Goal: Task Accomplishment & Management: Use online tool/utility

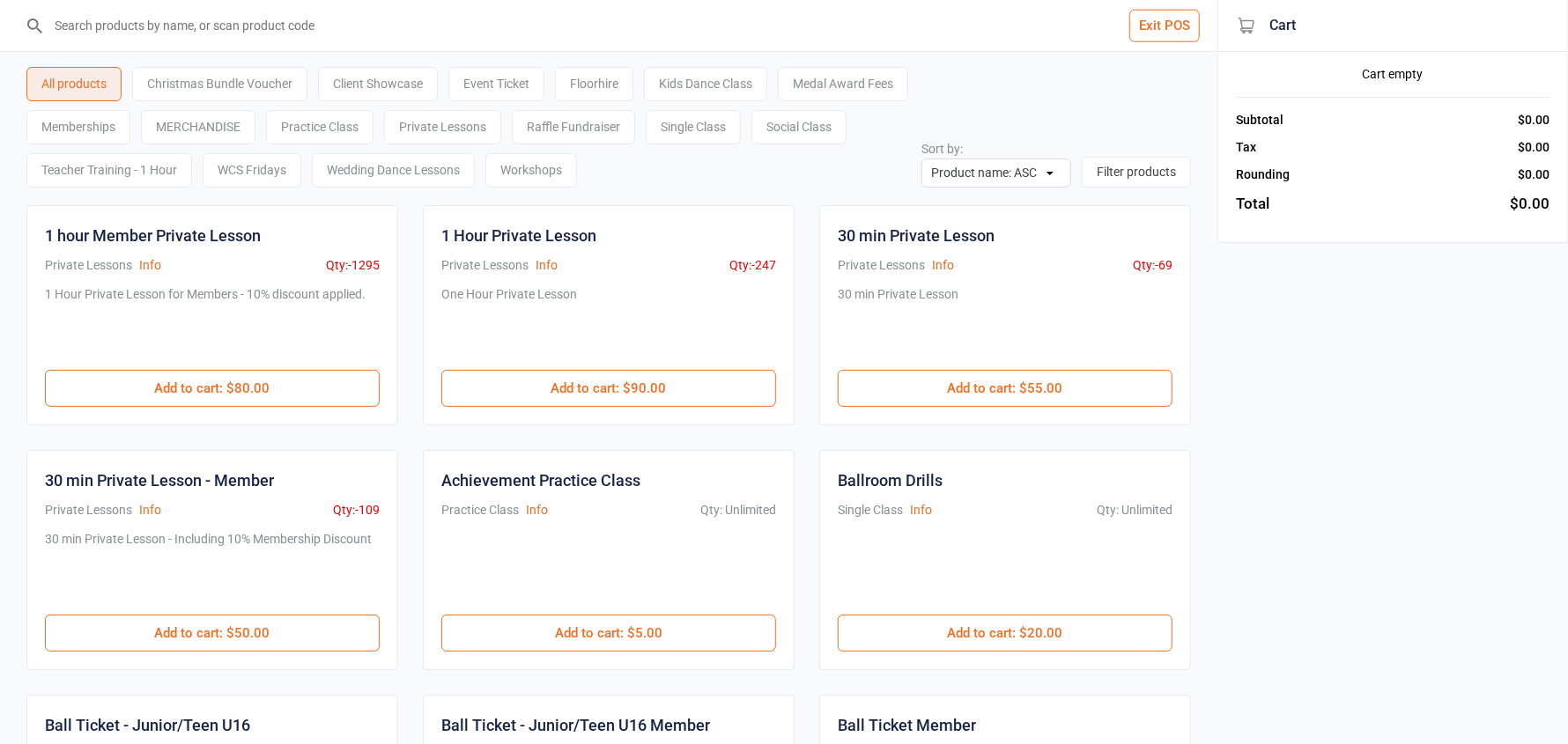
click at [1144, 16] on button "Exit POS" at bounding box center [1164, 26] width 70 height 32
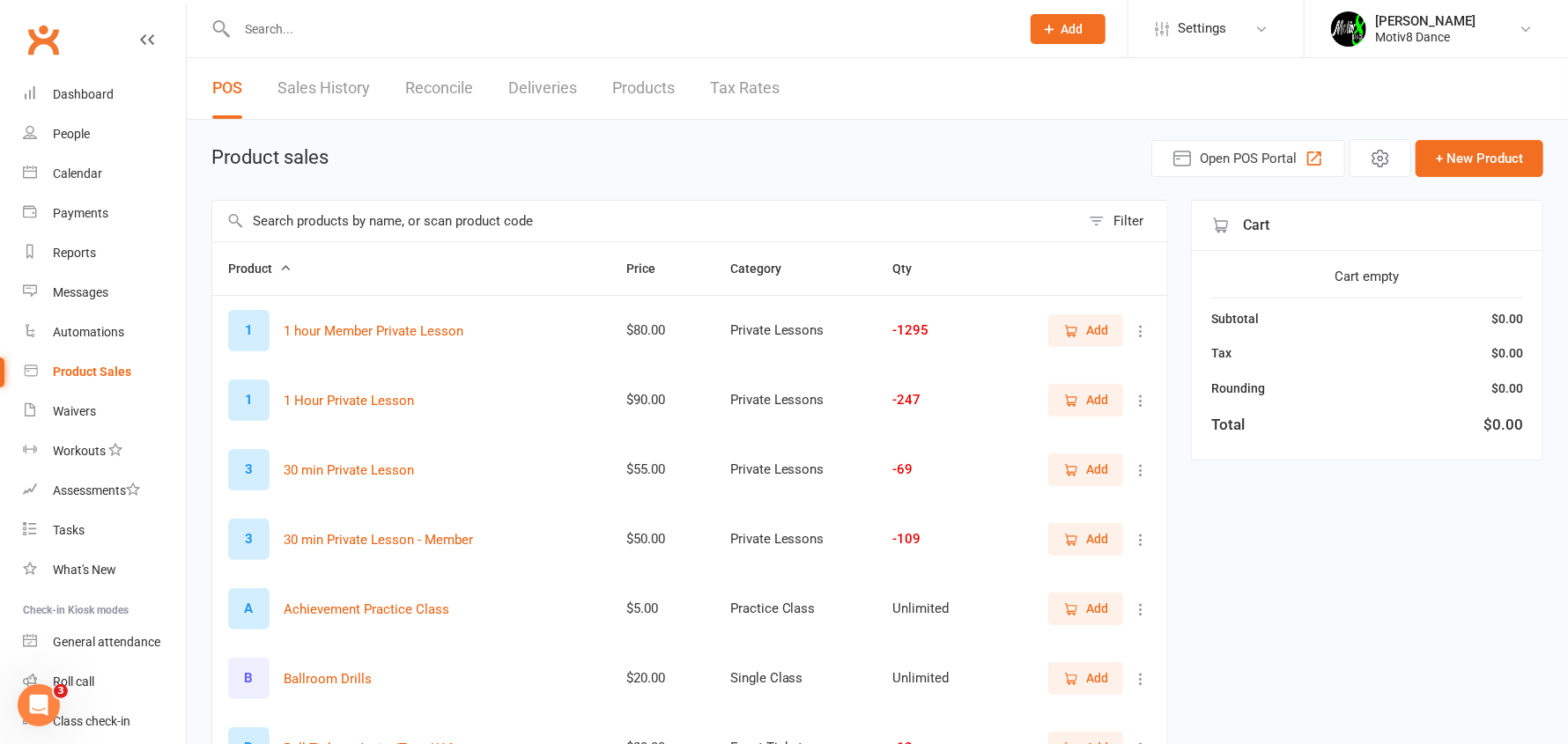
click at [324, 237] on input "text" at bounding box center [646, 221] width 868 height 41
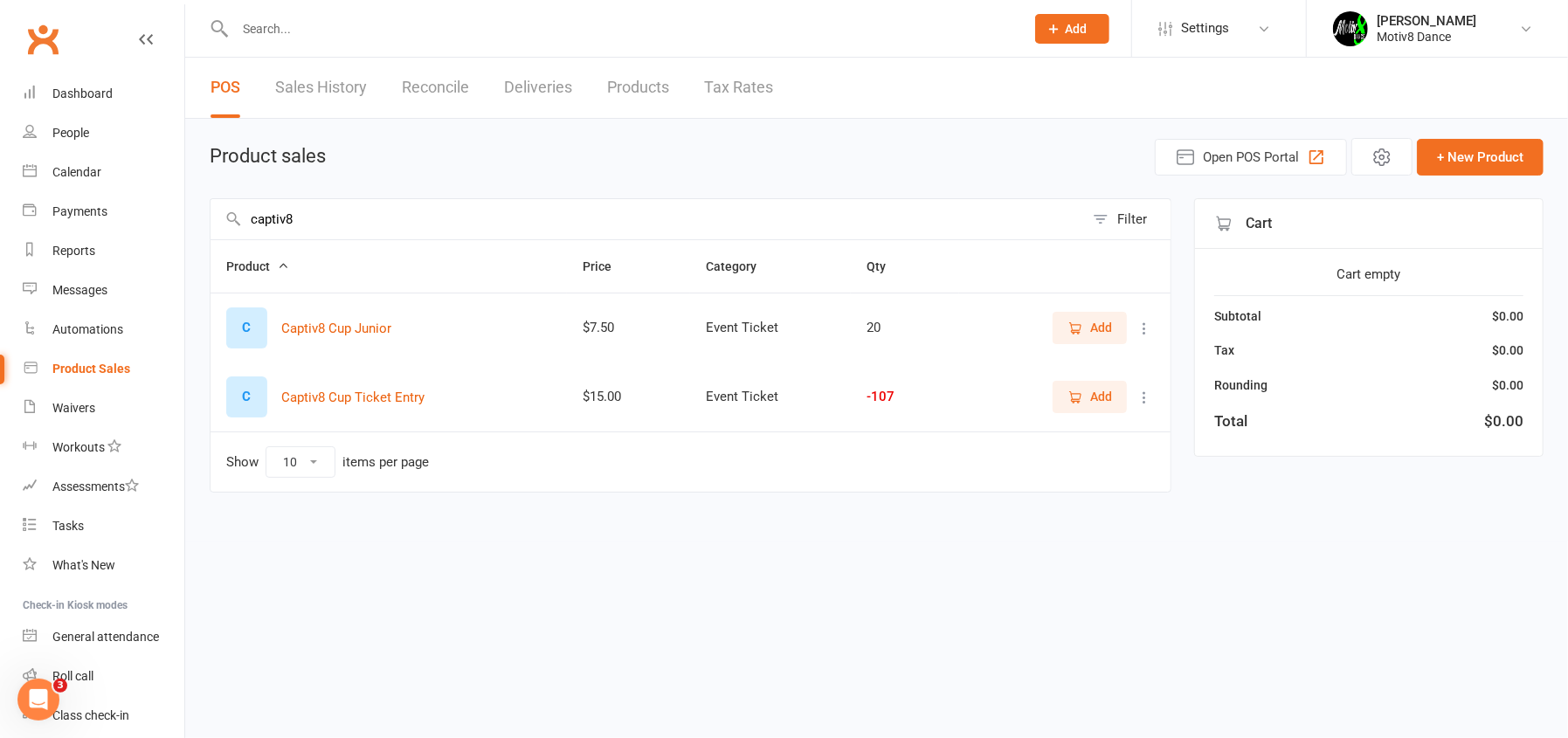
type input "captiv8"
click at [1094, 394] on span "Add" at bounding box center [1100, 397] width 22 height 19
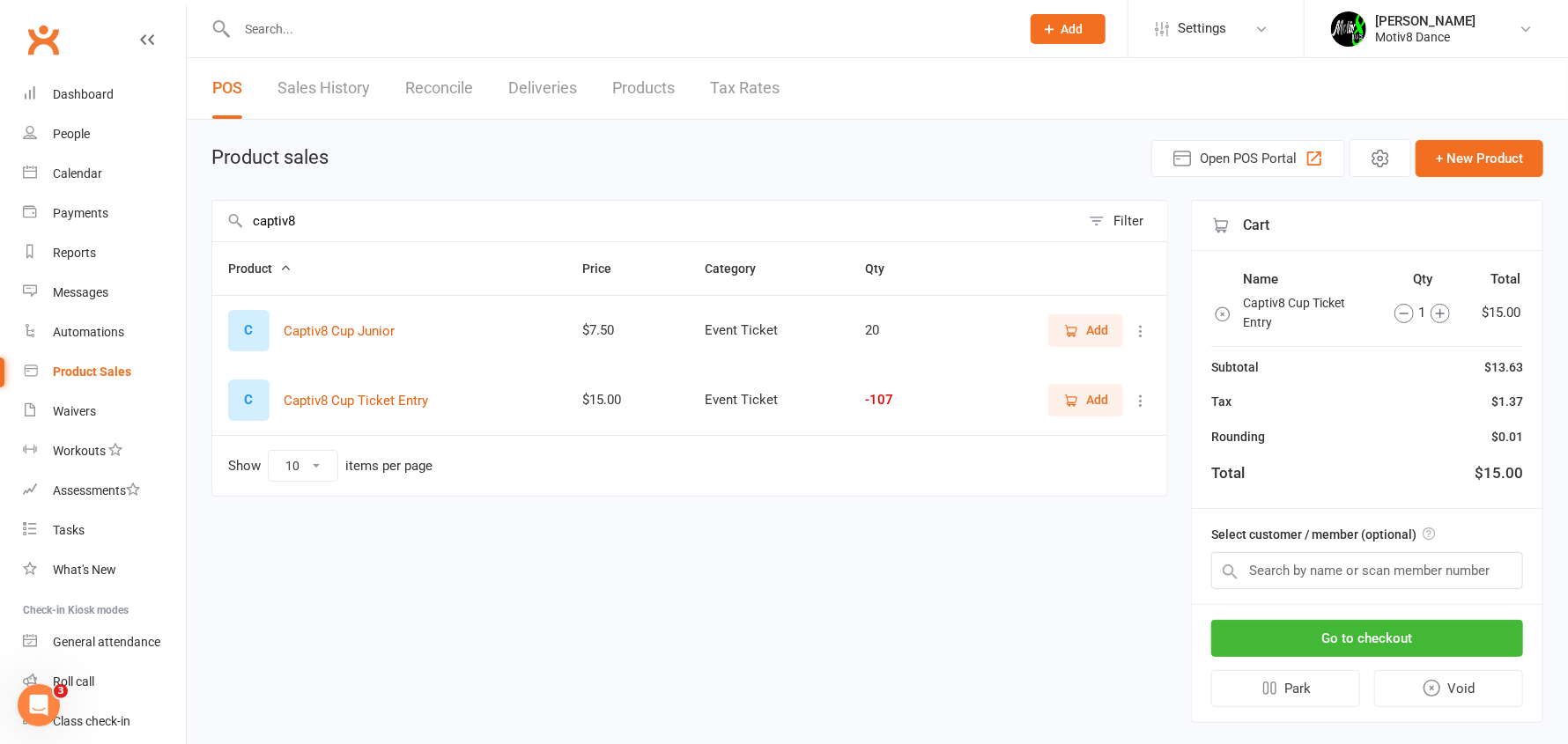
click at [1103, 397] on span "Add" at bounding box center [1096, 400] width 22 height 19
click at [1302, 558] on input "text" at bounding box center [1366, 571] width 312 height 37
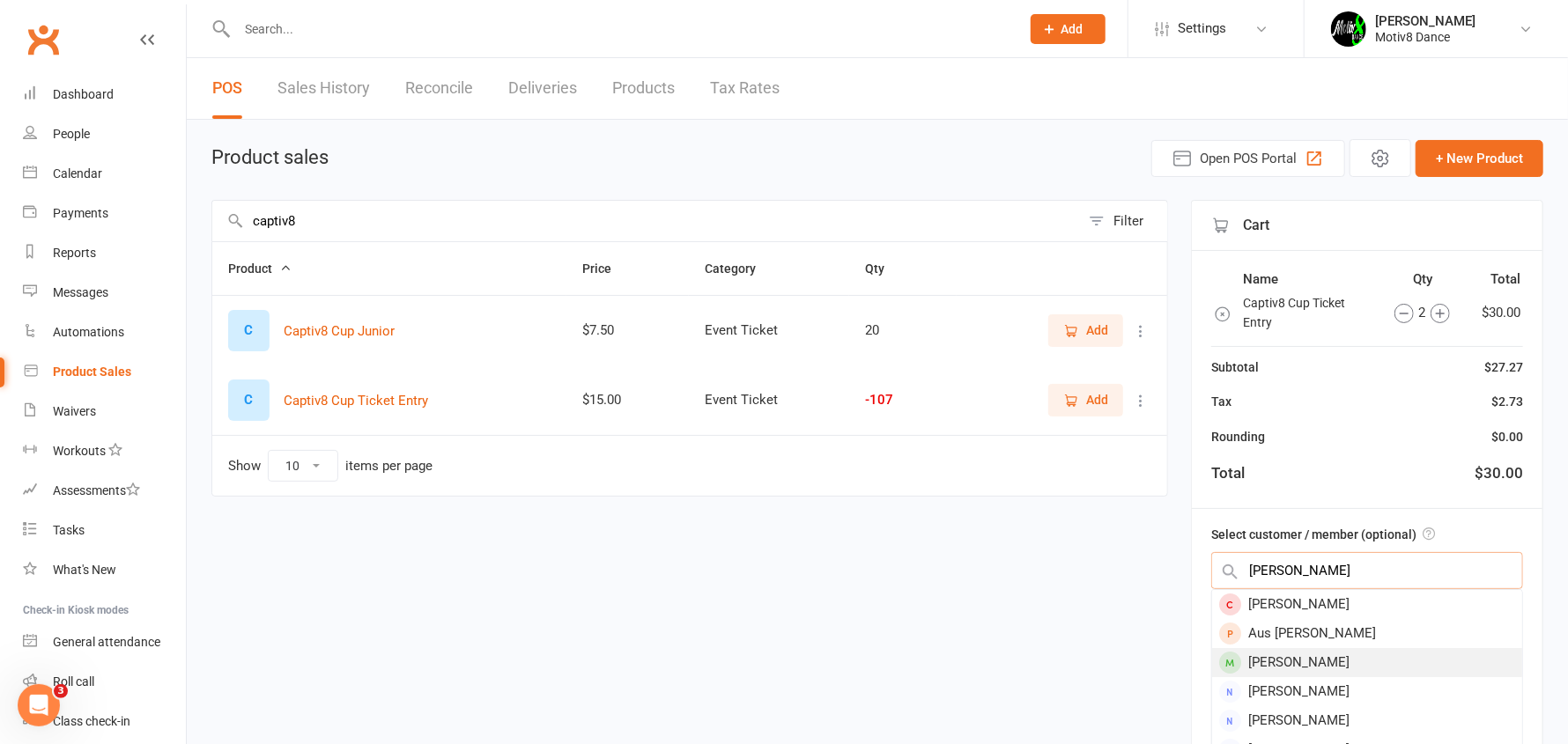
type input "Anna"
click at [1297, 660] on div "Babanina Anna" at bounding box center [1366, 663] width 310 height 30
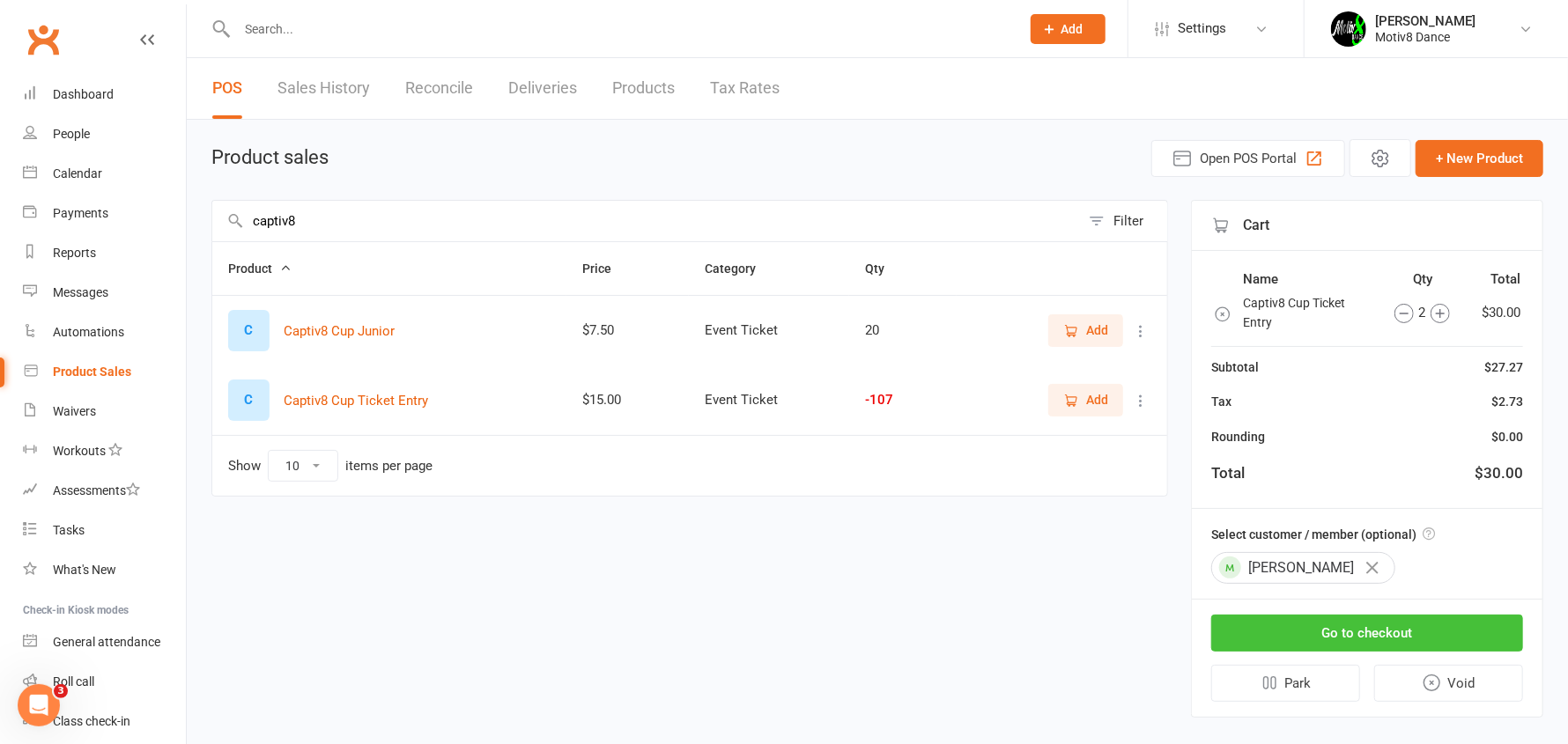
click at [1346, 641] on button "Go to checkout" at bounding box center [1366, 633] width 312 height 37
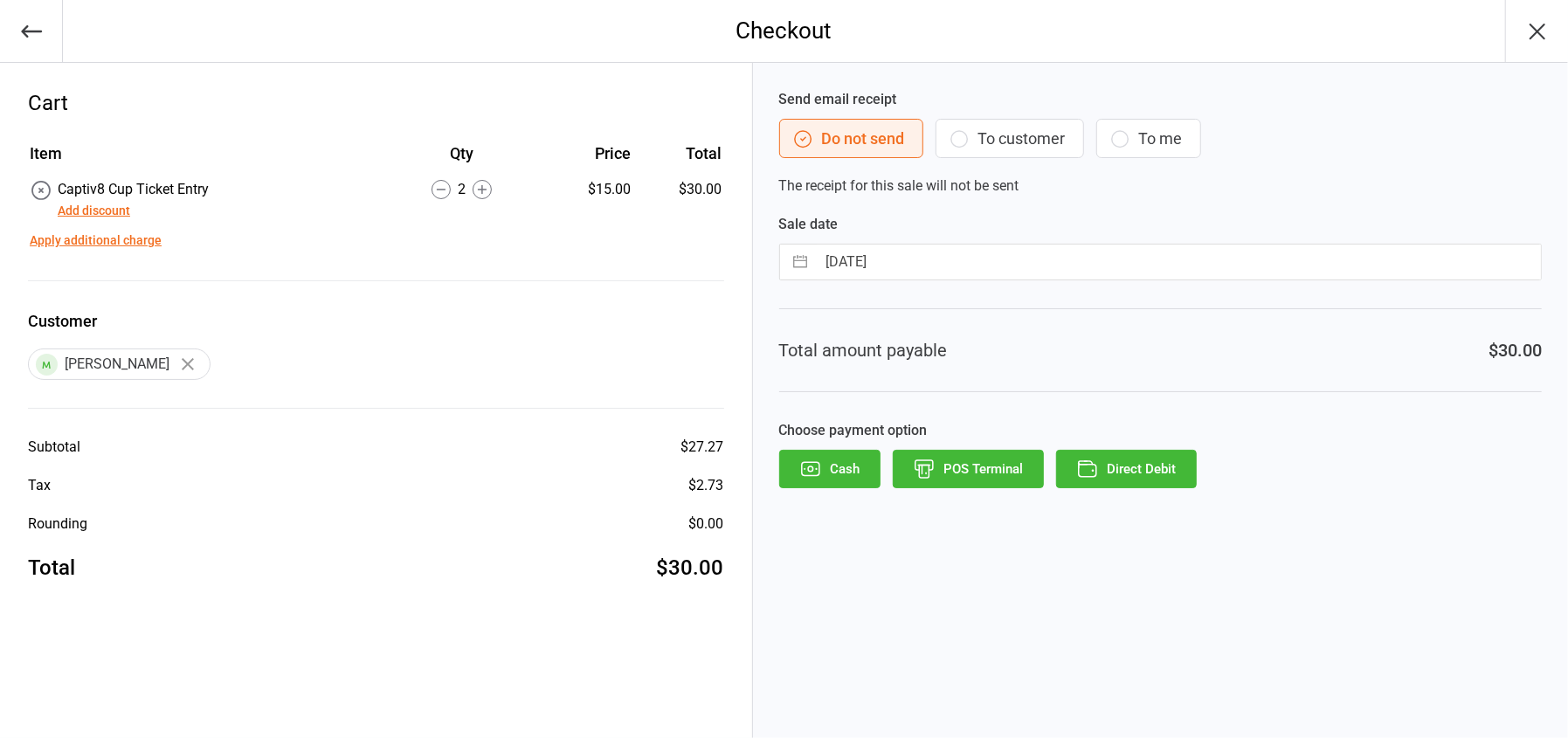
click at [1001, 443] on div "Choose payment option Cash POS Terminal Direct Debit" at bounding box center [1160, 455] width 762 height 68
click at [1003, 458] on button "POS Terminal" at bounding box center [968, 469] width 151 height 39
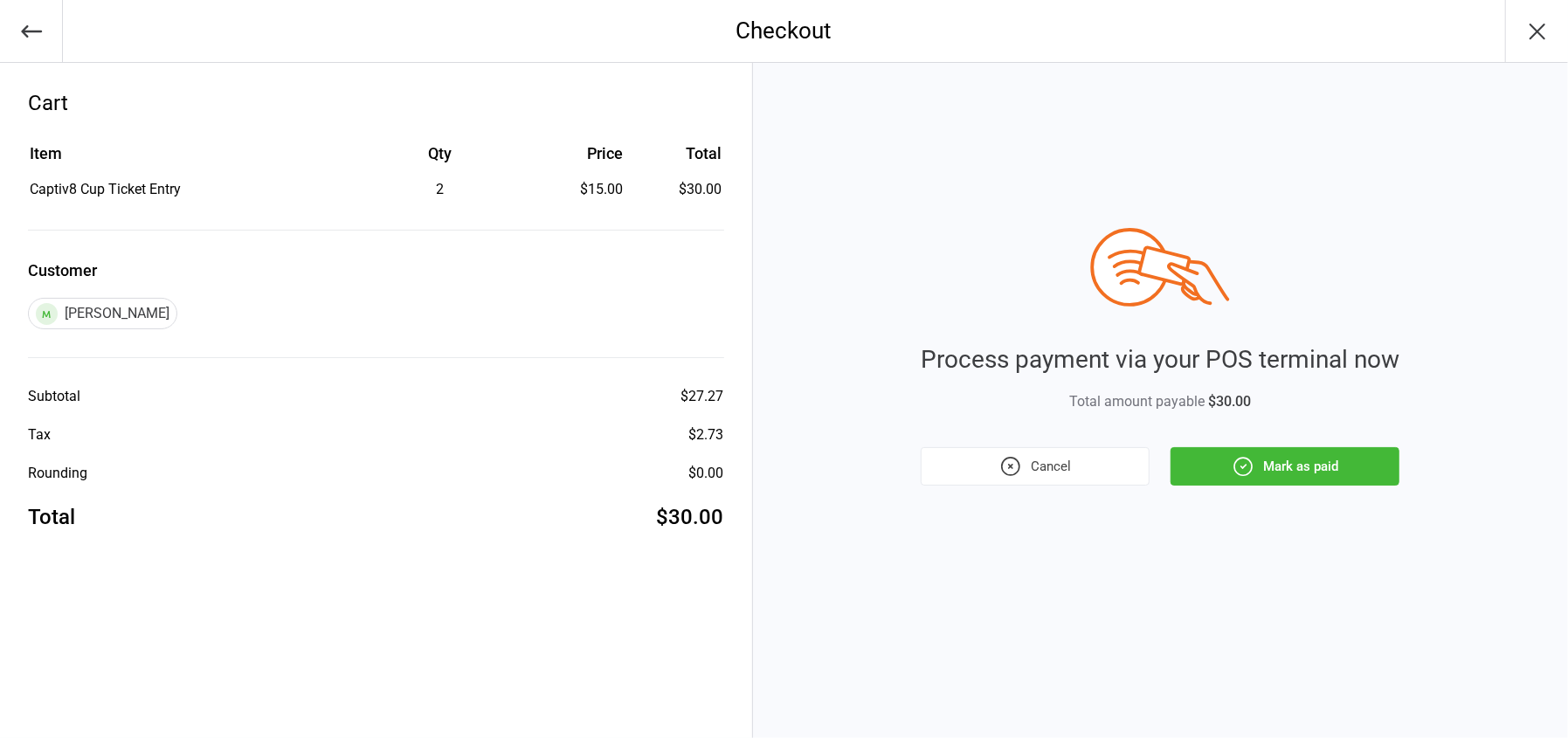
click at [1242, 460] on icon "button" at bounding box center [1243, 467] width 23 height 23
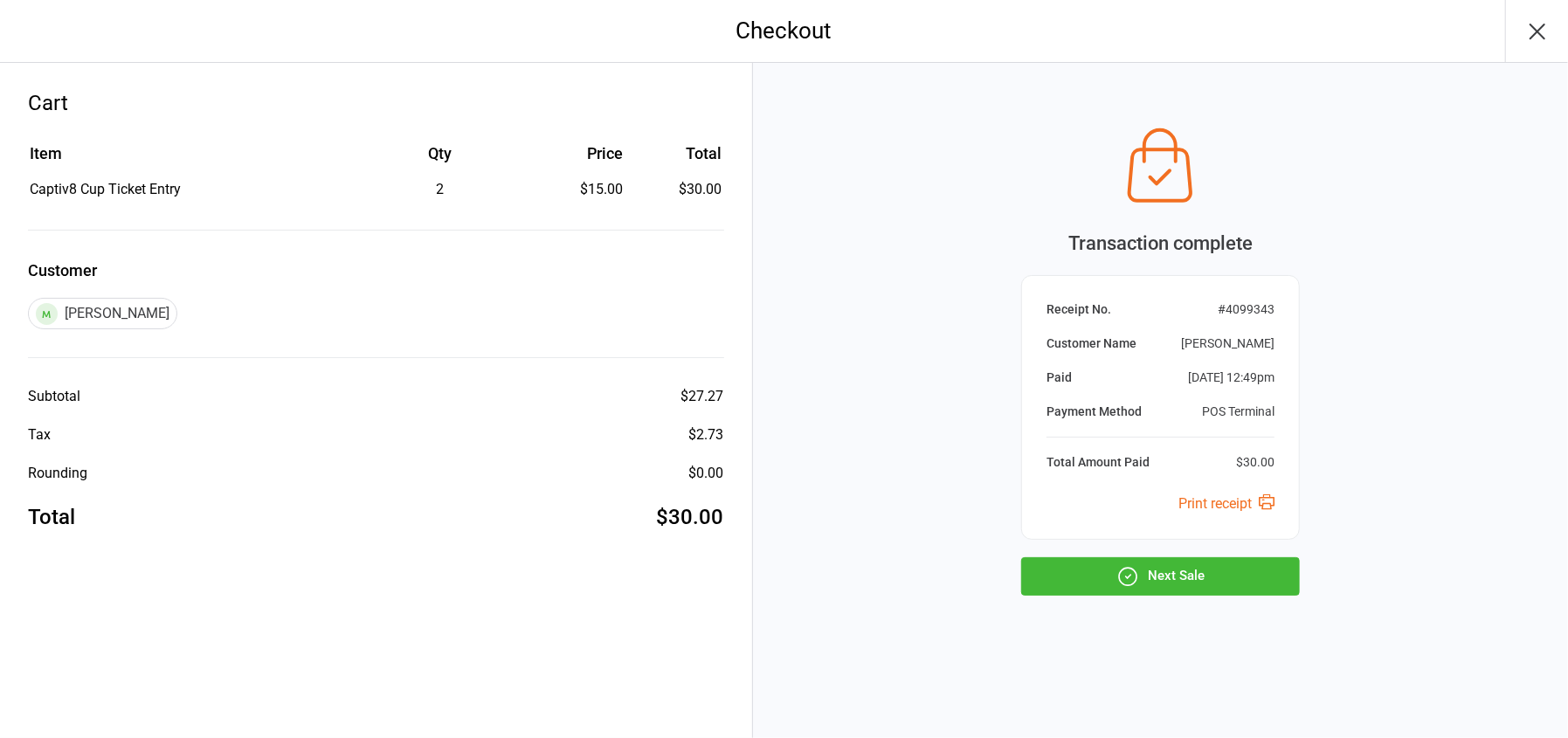
drag, startPoint x: 1230, startPoint y: 580, endPoint x: 1223, endPoint y: 572, distance: 10.6
click at [1226, 577] on button "Next Sale" at bounding box center [1160, 576] width 279 height 39
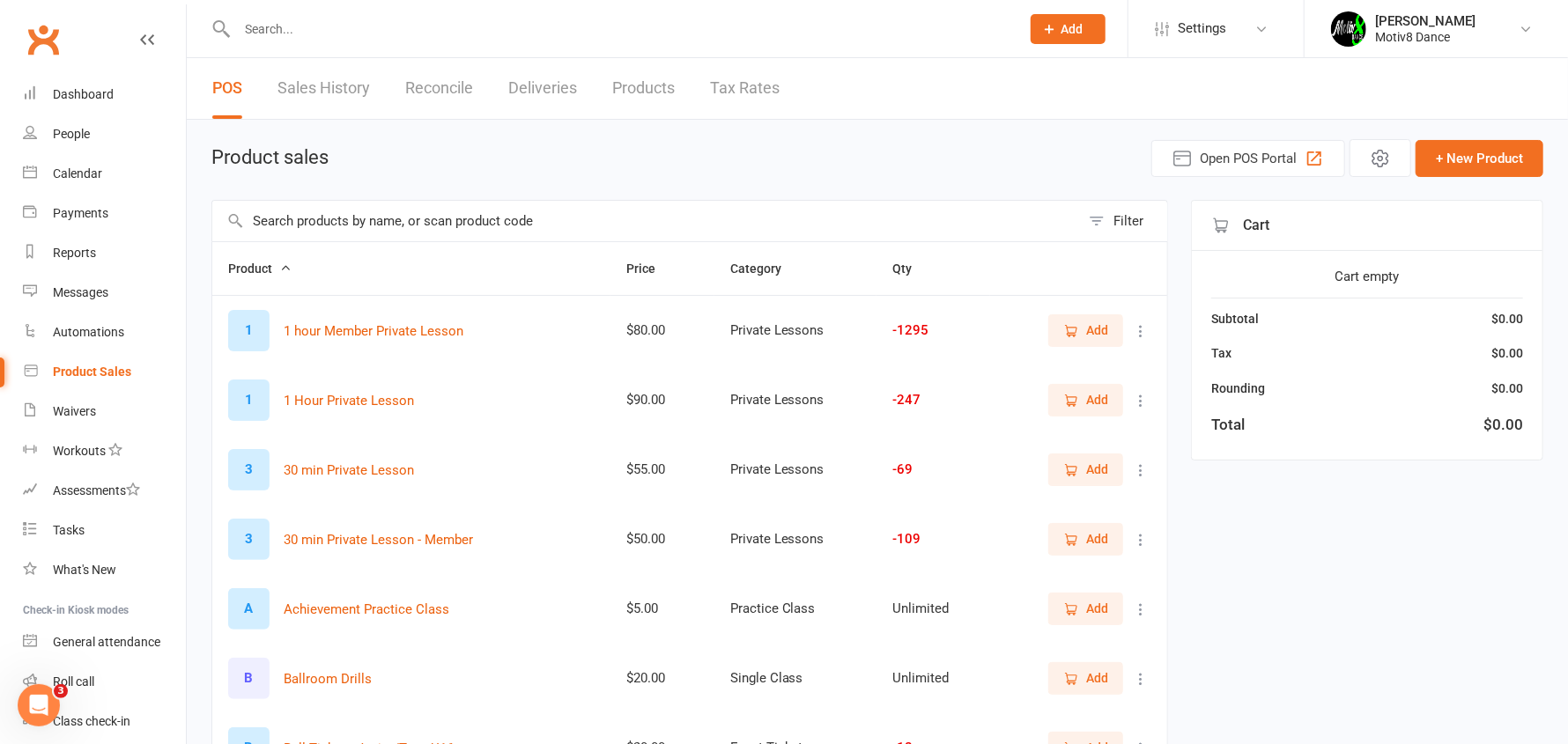
click at [284, 233] on input "text" at bounding box center [646, 221] width 868 height 41
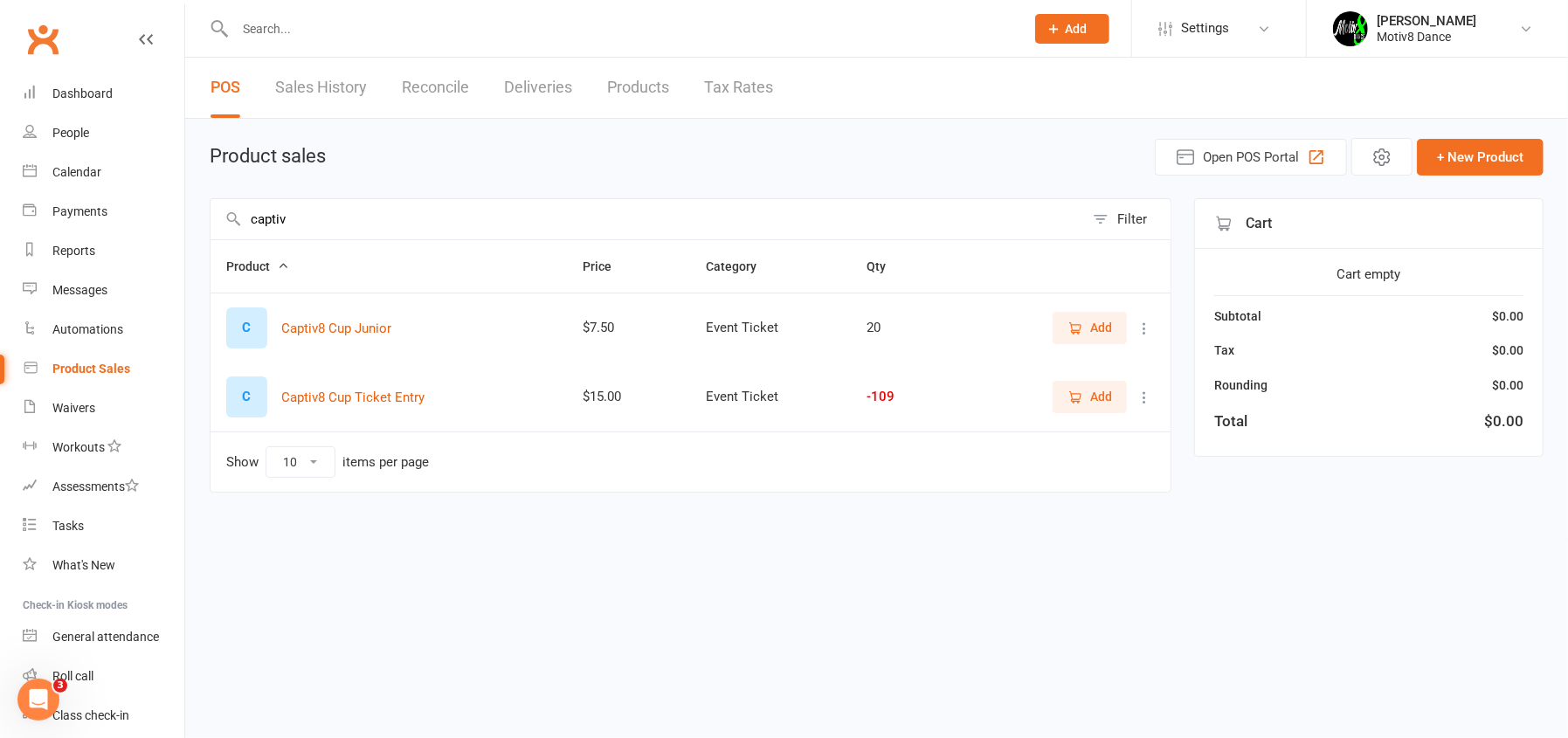
type input "captiv"
click at [1105, 392] on span "Add" at bounding box center [1100, 397] width 22 height 19
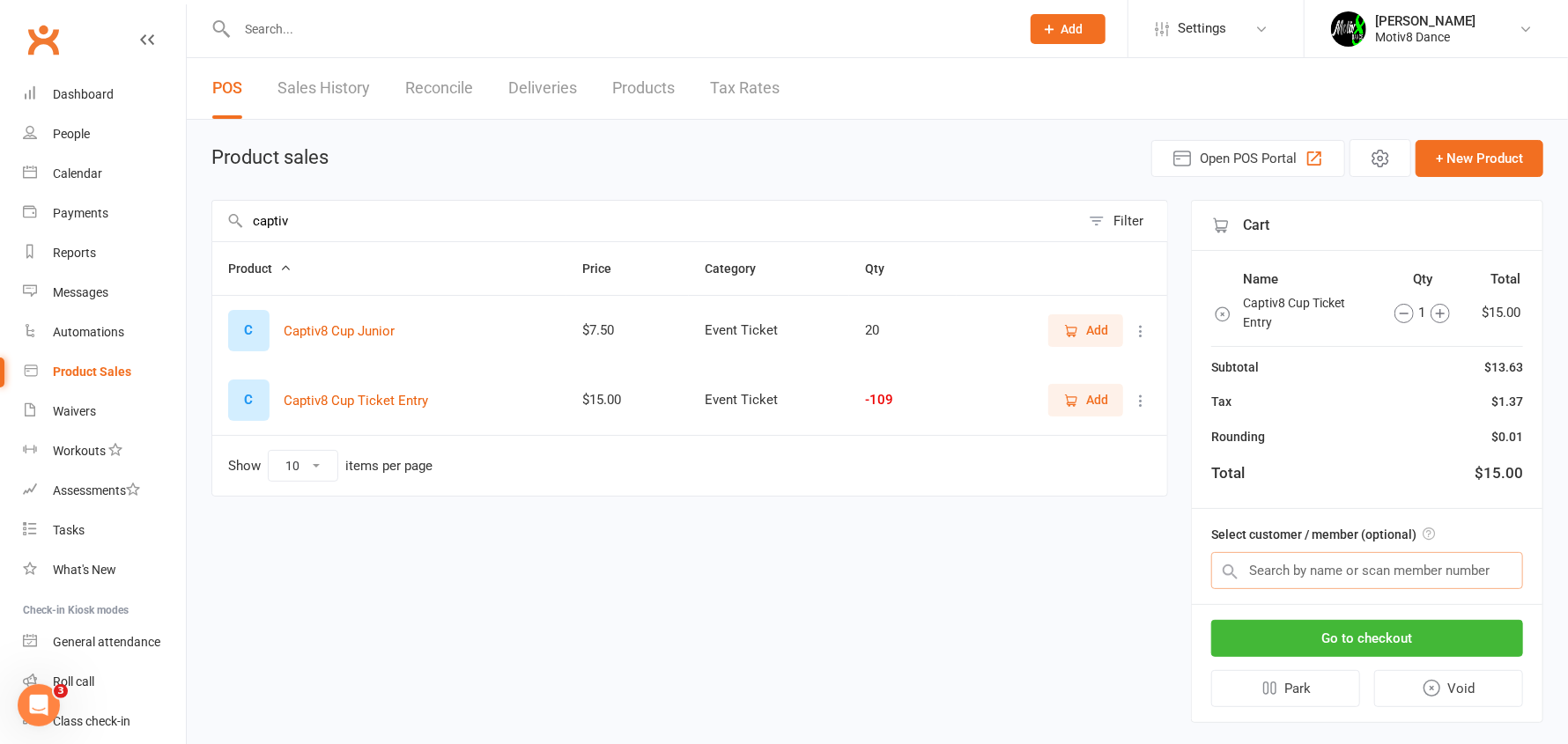
click at [1341, 564] on input "text" at bounding box center [1366, 571] width 312 height 37
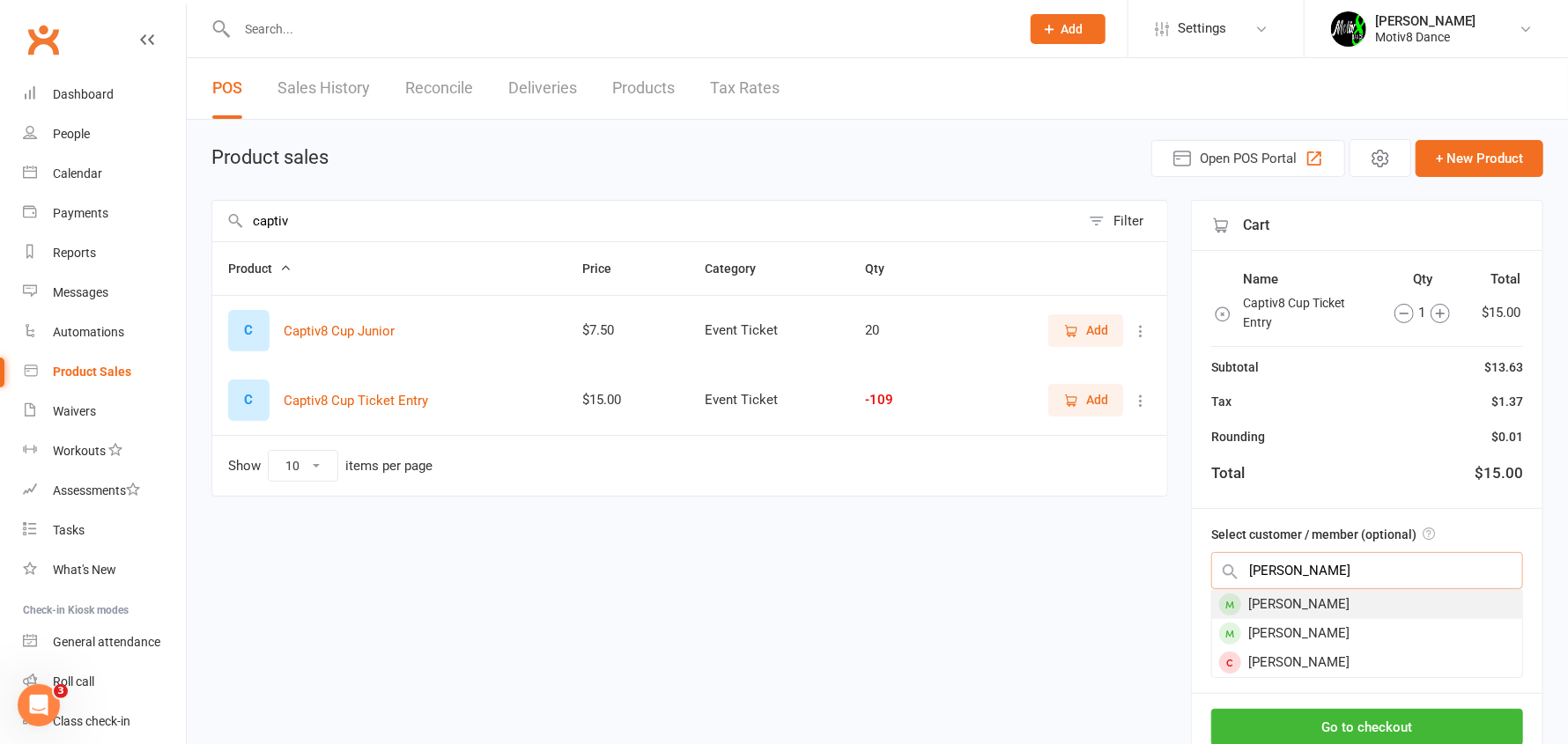
type input "donna"
click at [1305, 597] on div "Freeman Donna" at bounding box center [1366, 605] width 310 height 30
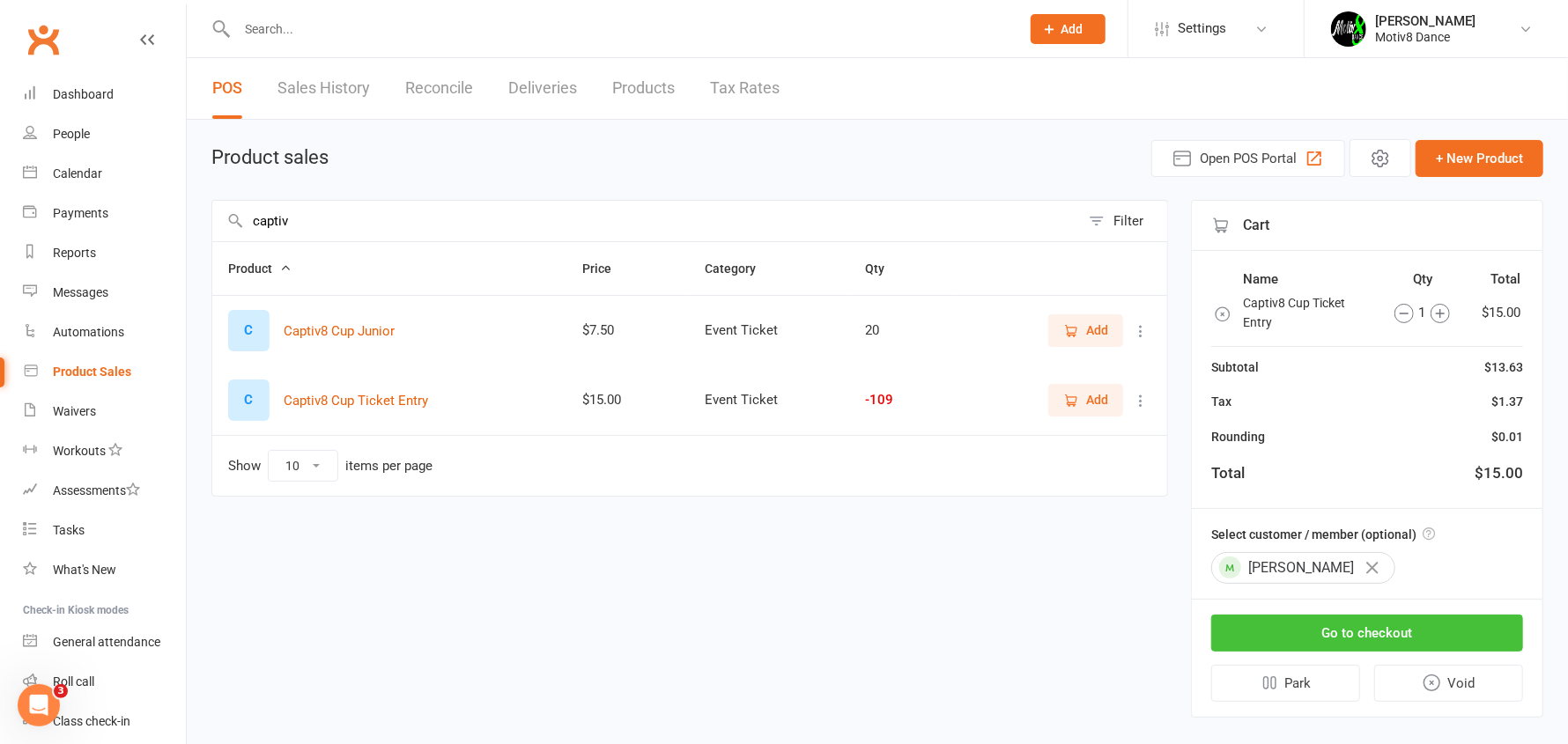
click at [1305, 645] on button "Go to checkout" at bounding box center [1366, 633] width 312 height 37
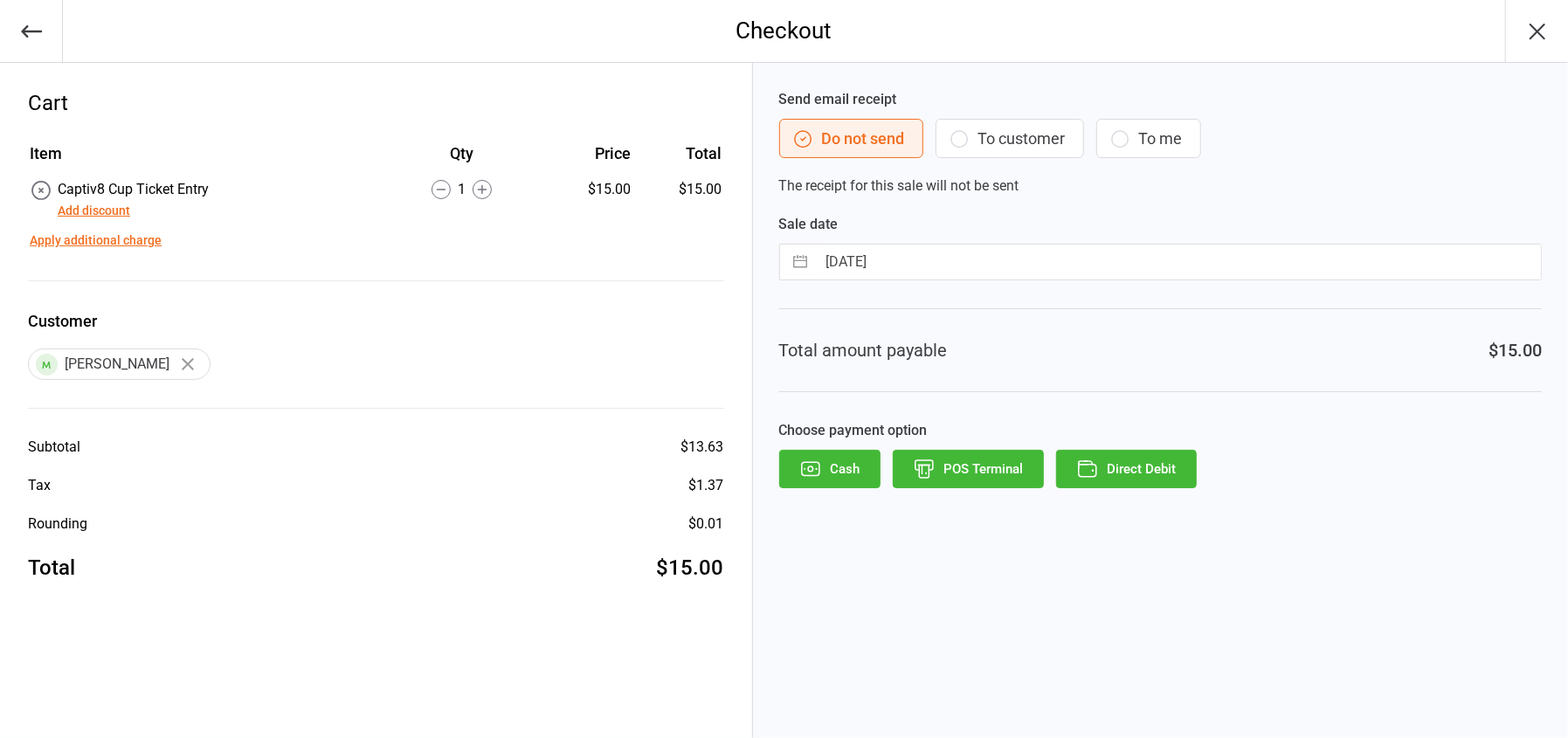
click at [997, 459] on button "POS Terminal" at bounding box center [968, 469] width 151 height 39
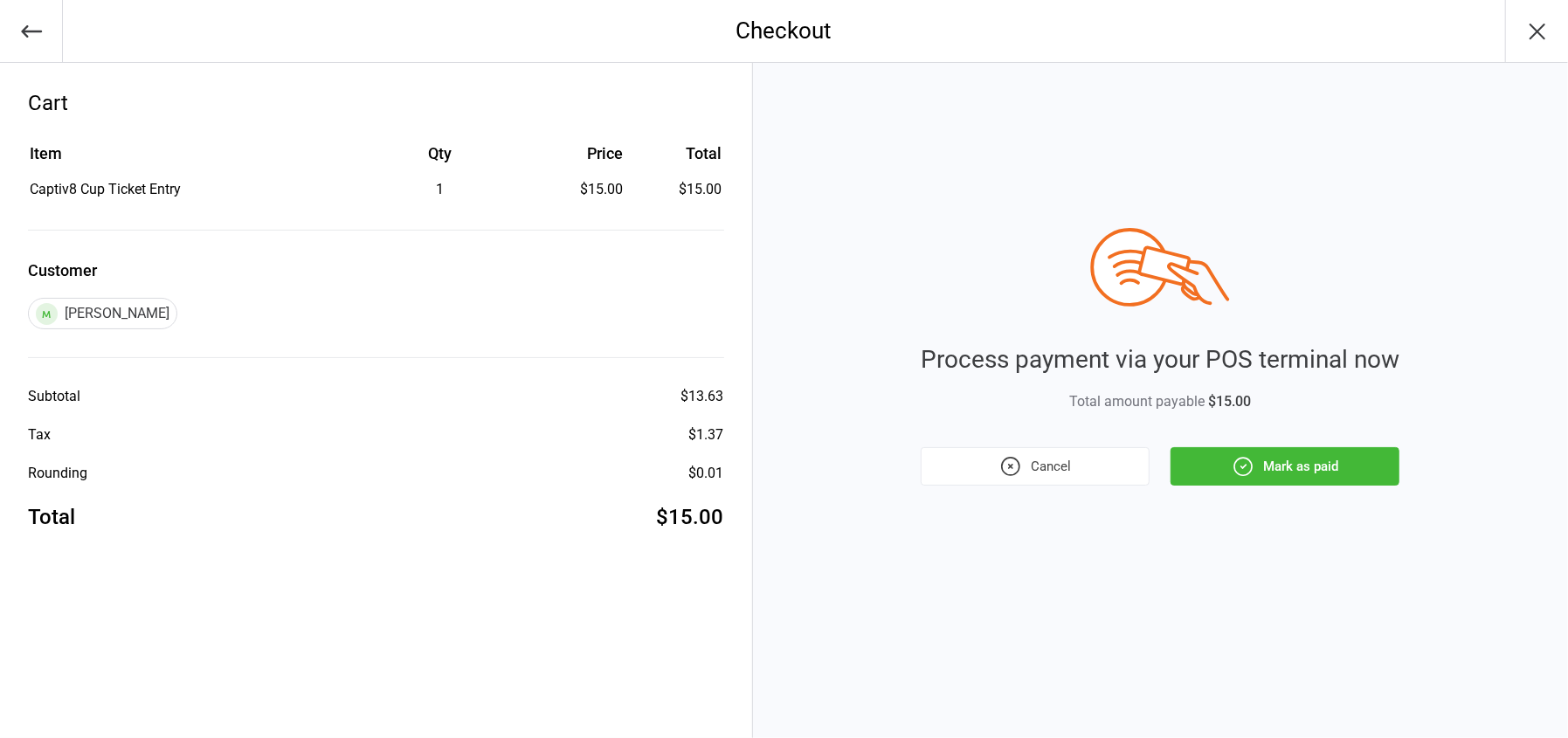
click at [1287, 460] on button "Mark as paid" at bounding box center [1285, 466] width 229 height 39
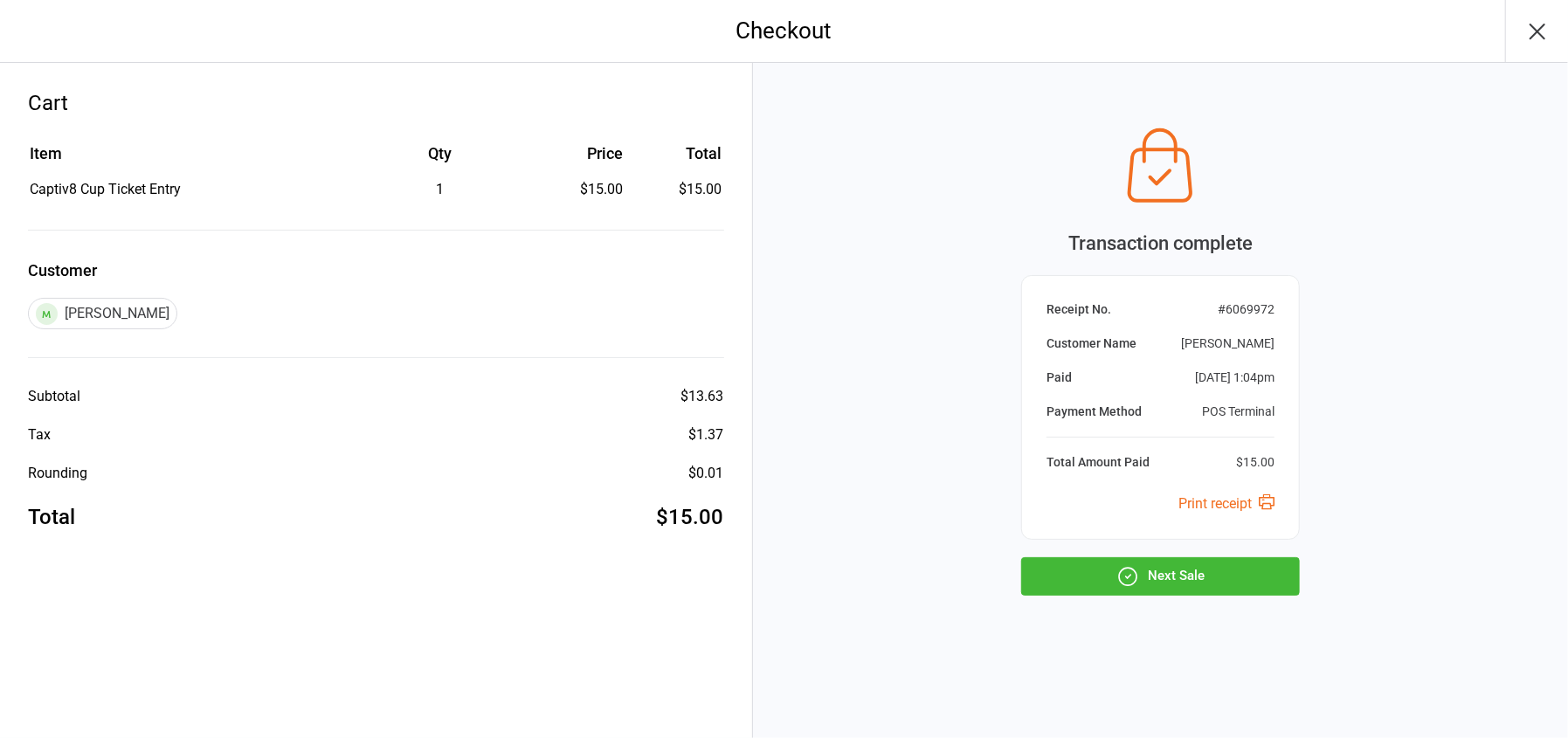
click at [1211, 574] on button "Next Sale" at bounding box center [1160, 576] width 279 height 39
